Goal: Task Accomplishment & Management: Manage account settings

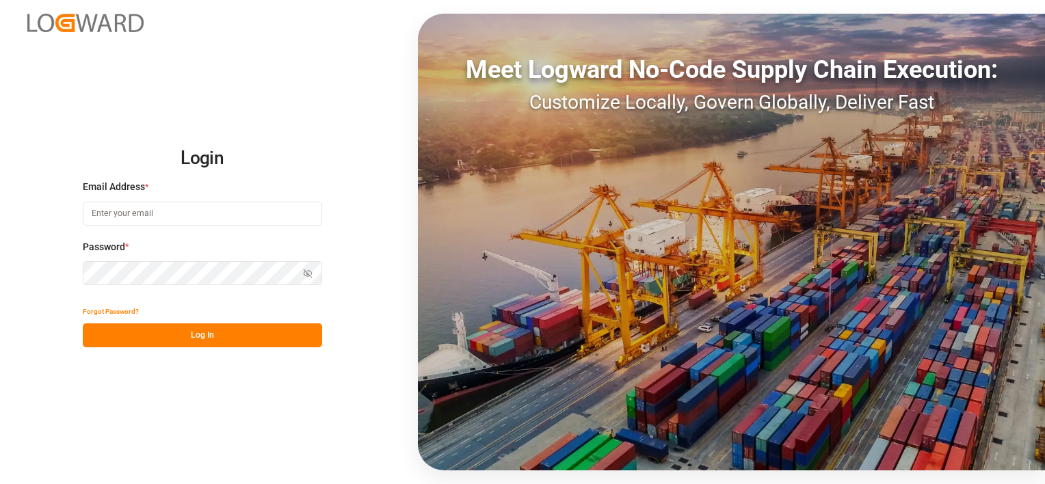
type input "[PERSON_NAME][EMAIL_ADDRESS][PERSON_NAME][DOMAIN_NAME]"
click at [193, 332] on button "Log In" at bounding box center [202, 335] width 239 height 24
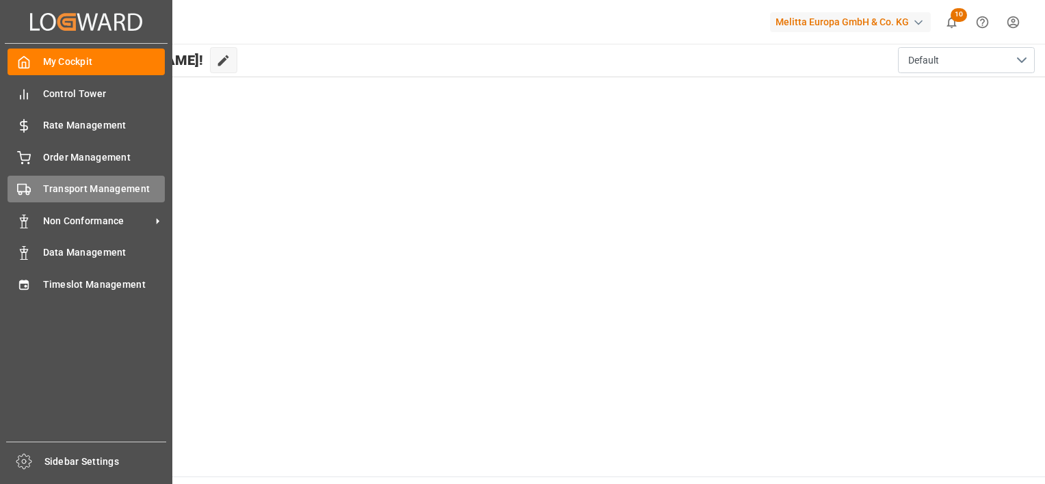
click at [109, 191] on span "Transport Management" at bounding box center [104, 189] width 122 height 14
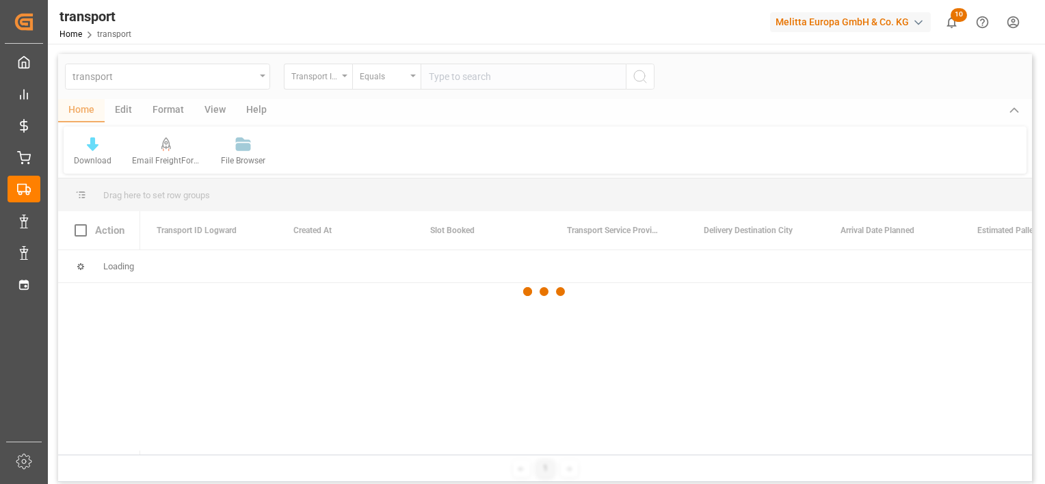
click at [217, 77] on div at bounding box center [545, 292] width 974 height 476
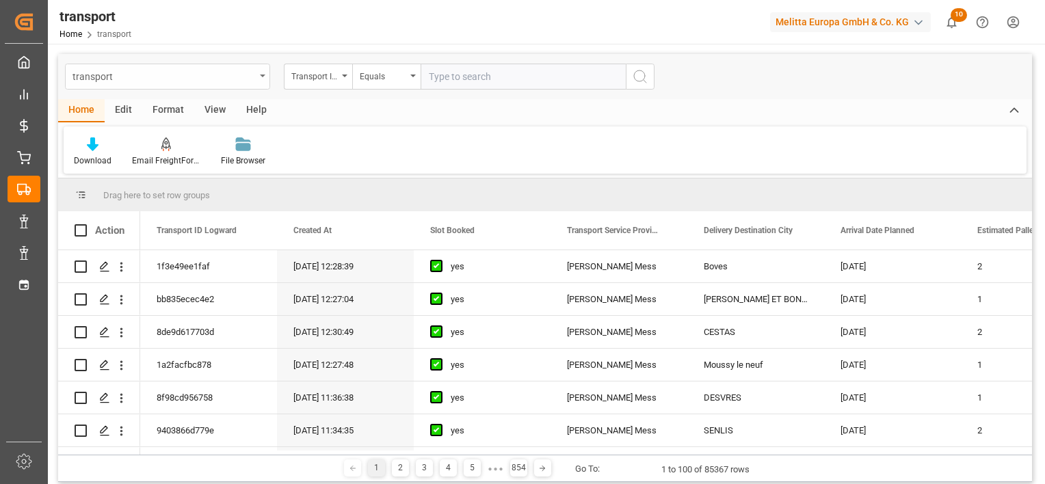
click at [224, 77] on div "transport" at bounding box center [163, 75] width 183 height 17
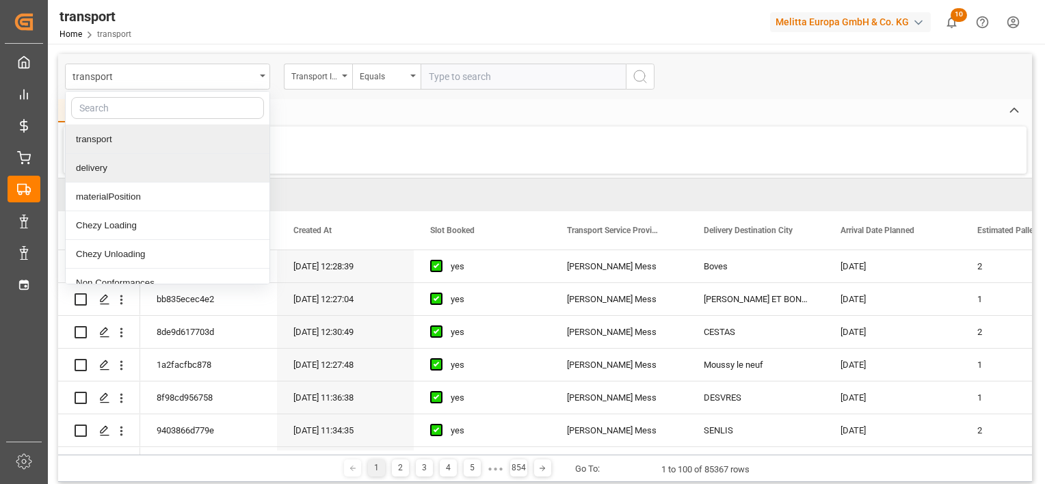
click at [159, 164] on div "delivery" at bounding box center [168, 168] width 204 height 29
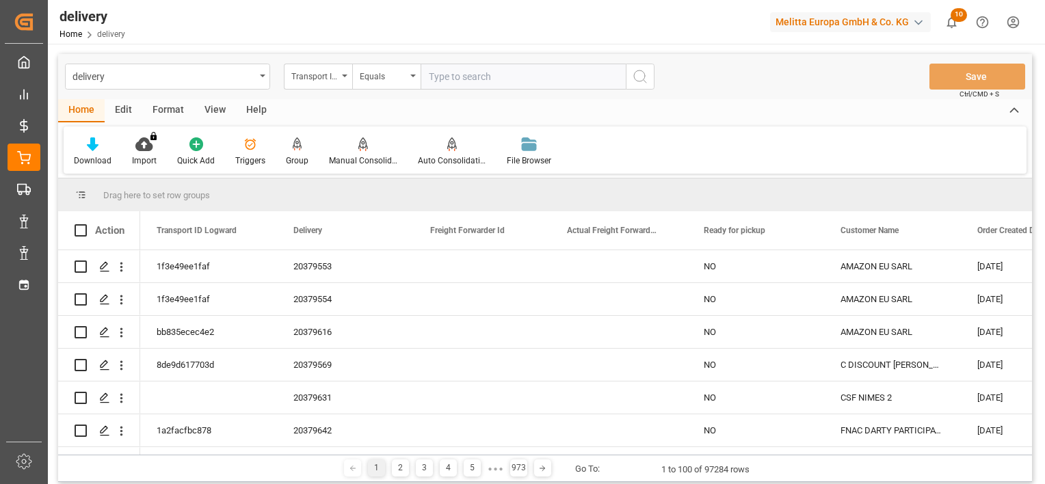
click at [329, 80] on div "Transport ID Logward" at bounding box center [314, 75] width 46 height 16
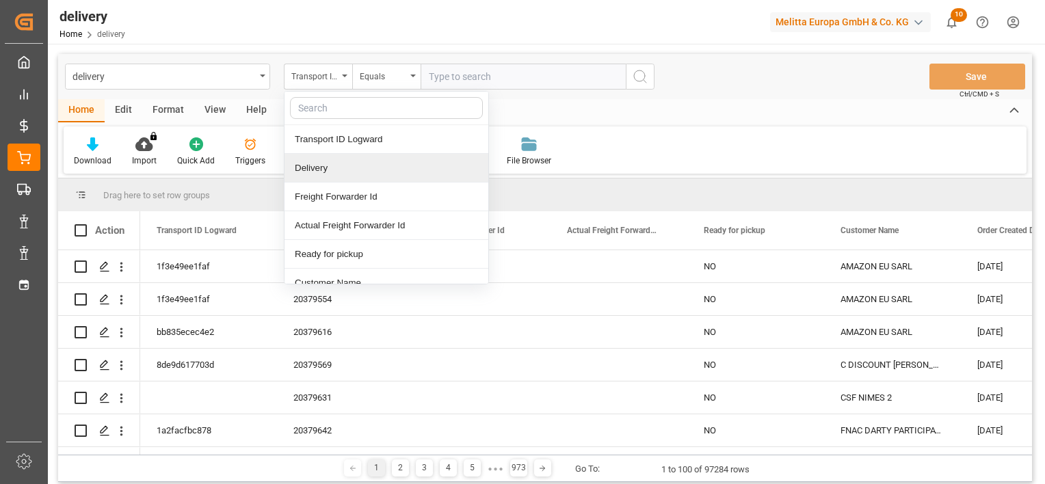
drag, startPoint x: 325, startPoint y: 176, endPoint x: 358, endPoint y: 153, distance: 39.7
click at [325, 176] on div "Delivery" at bounding box center [386, 168] width 204 height 29
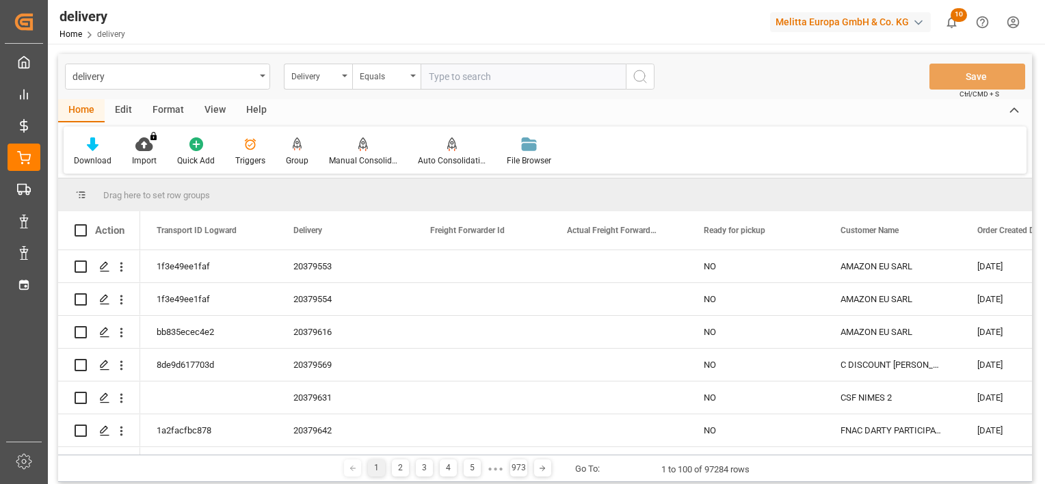
click at [499, 75] on input "text" at bounding box center [522, 77] width 205 height 26
paste input "80003108"
type input "80003108"
click at [648, 81] on button "search button" at bounding box center [640, 77] width 29 height 26
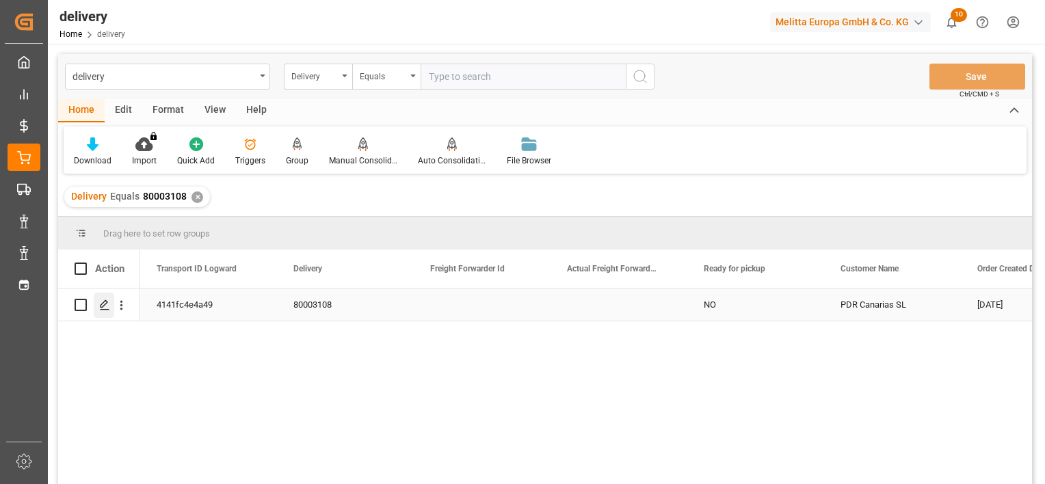
click at [109, 302] on icon "Press SPACE to select this row." at bounding box center [104, 304] width 11 height 11
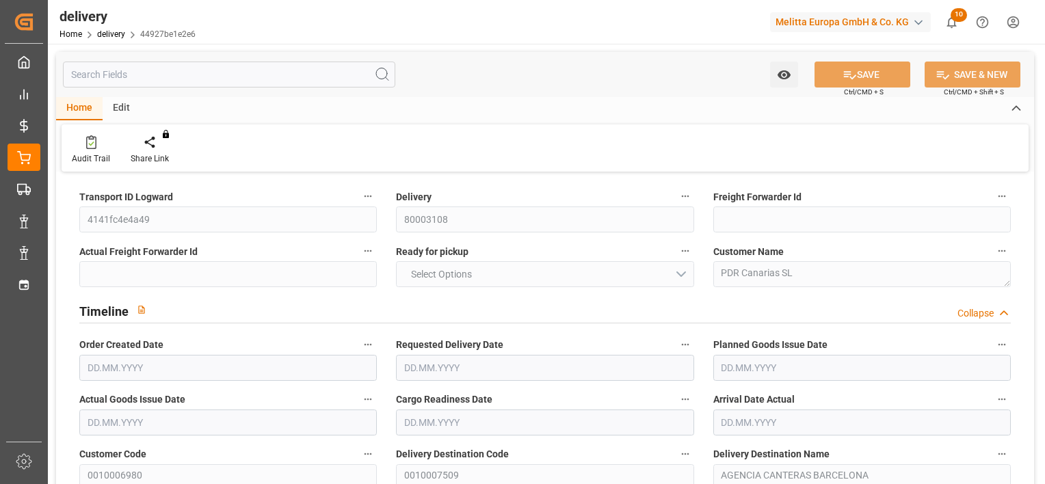
type input "4"
type input "1008.128"
type input "1316.388"
type input "3672.744"
type input "26"
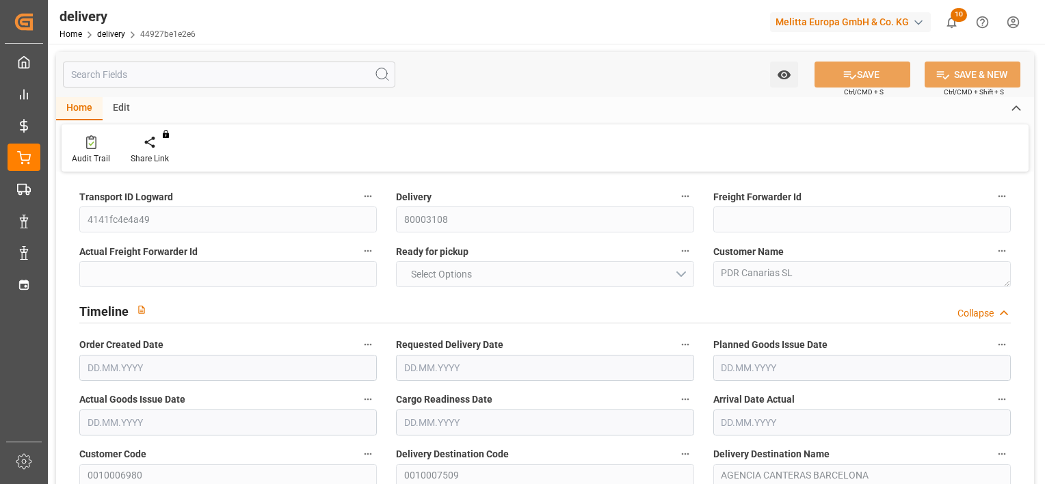
type input "5"
type input "4"
type input "5"
type input "4"
type input "0"
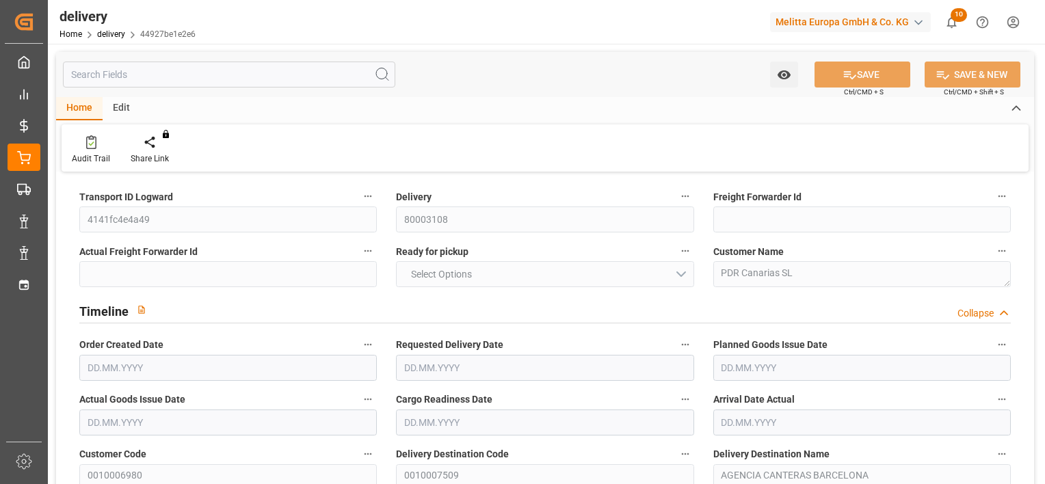
type input "0"
type input "-7.6637"
type input "435.44"
type input "427.7763"
type input "9.8"
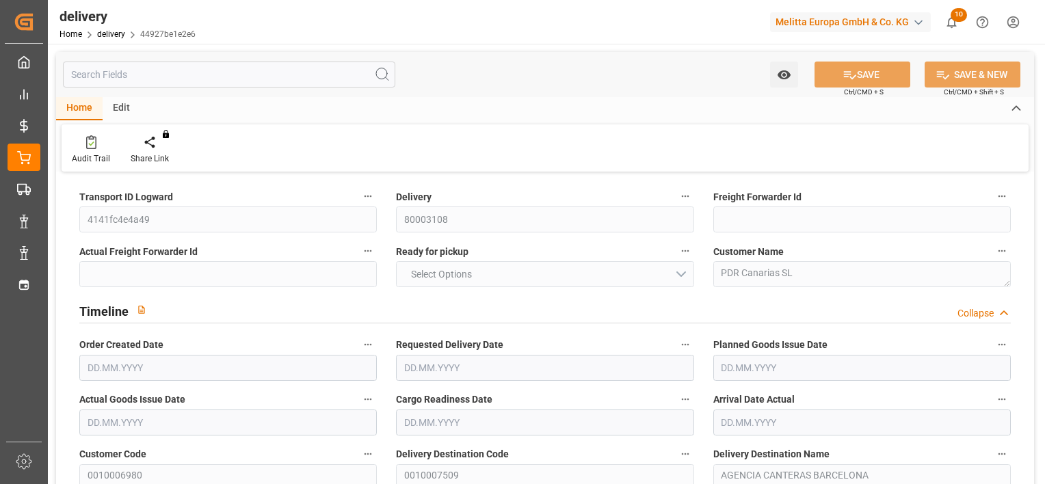
type input "9.36"
type input "1.5"
type input "1.3"
type input "0"
type input "7.5"
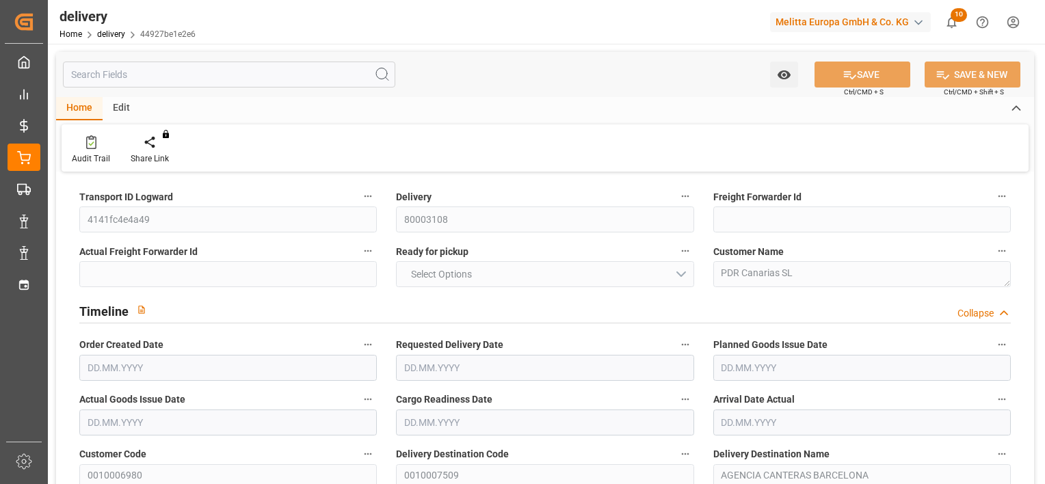
type input "1192.618"
type input "101"
type input "0"
type input "[DATE]"
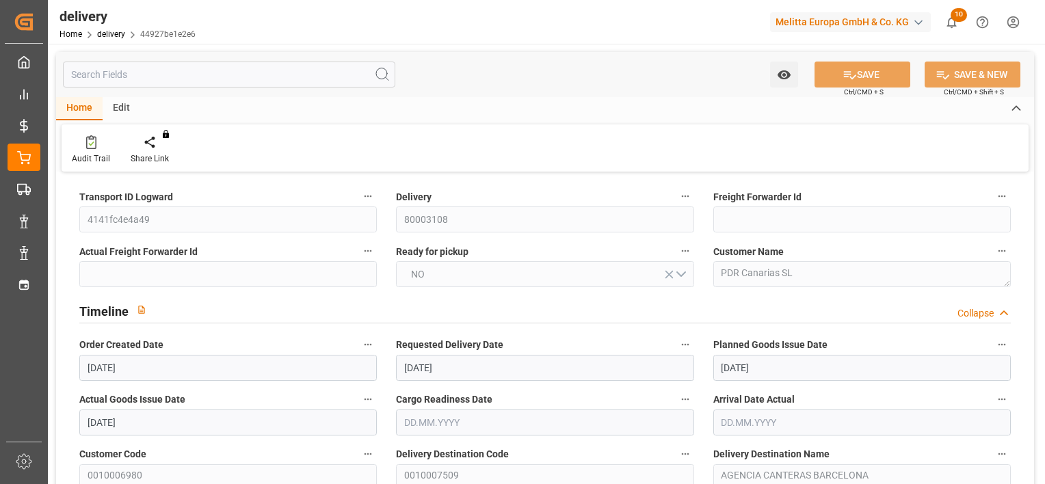
type input "[DATE]"
type input "[DATE] 01:00"
click at [934, 186] on div "Freight Forwarder Id" at bounding box center [862, 210] width 317 height 55
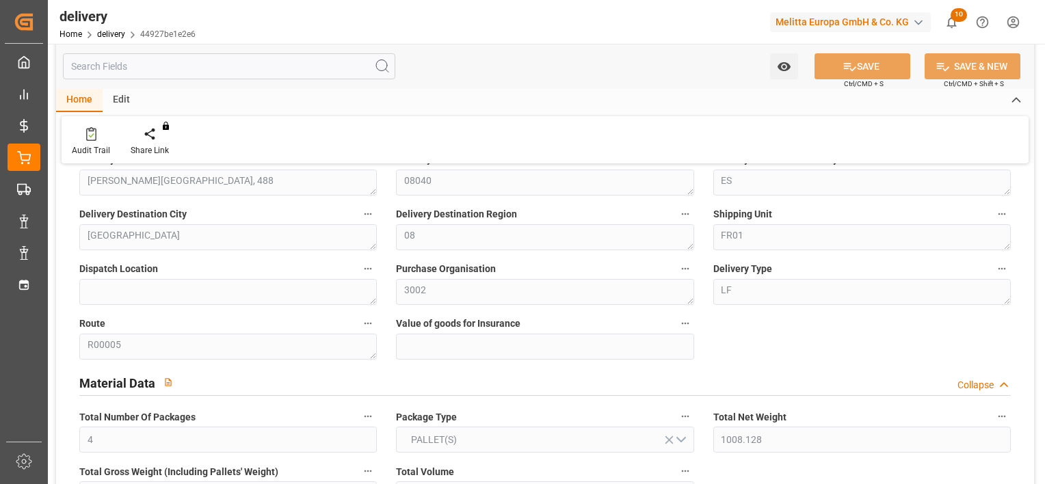
scroll to position [202, 0]
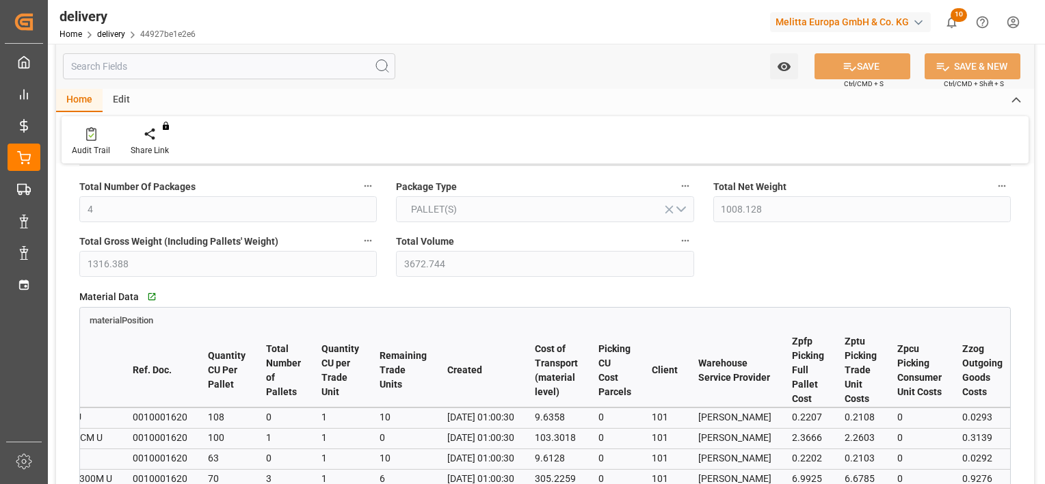
scroll to position [0, 0]
